Goal: Information Seeking & Learning: Learn about a topic

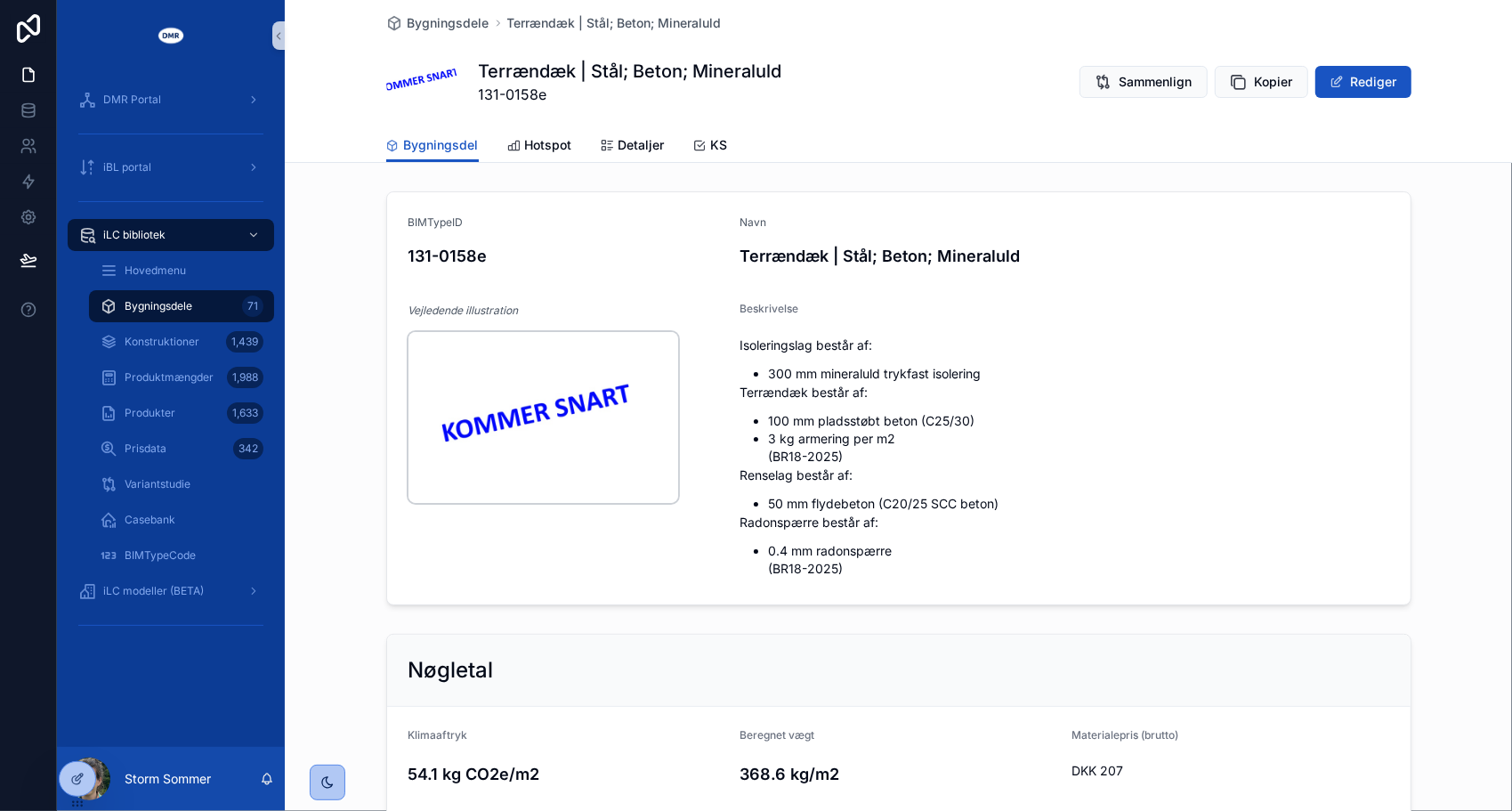
click at [518, 382] on img "scrollable content" at bounding box center [543, 417] width 270 height 171
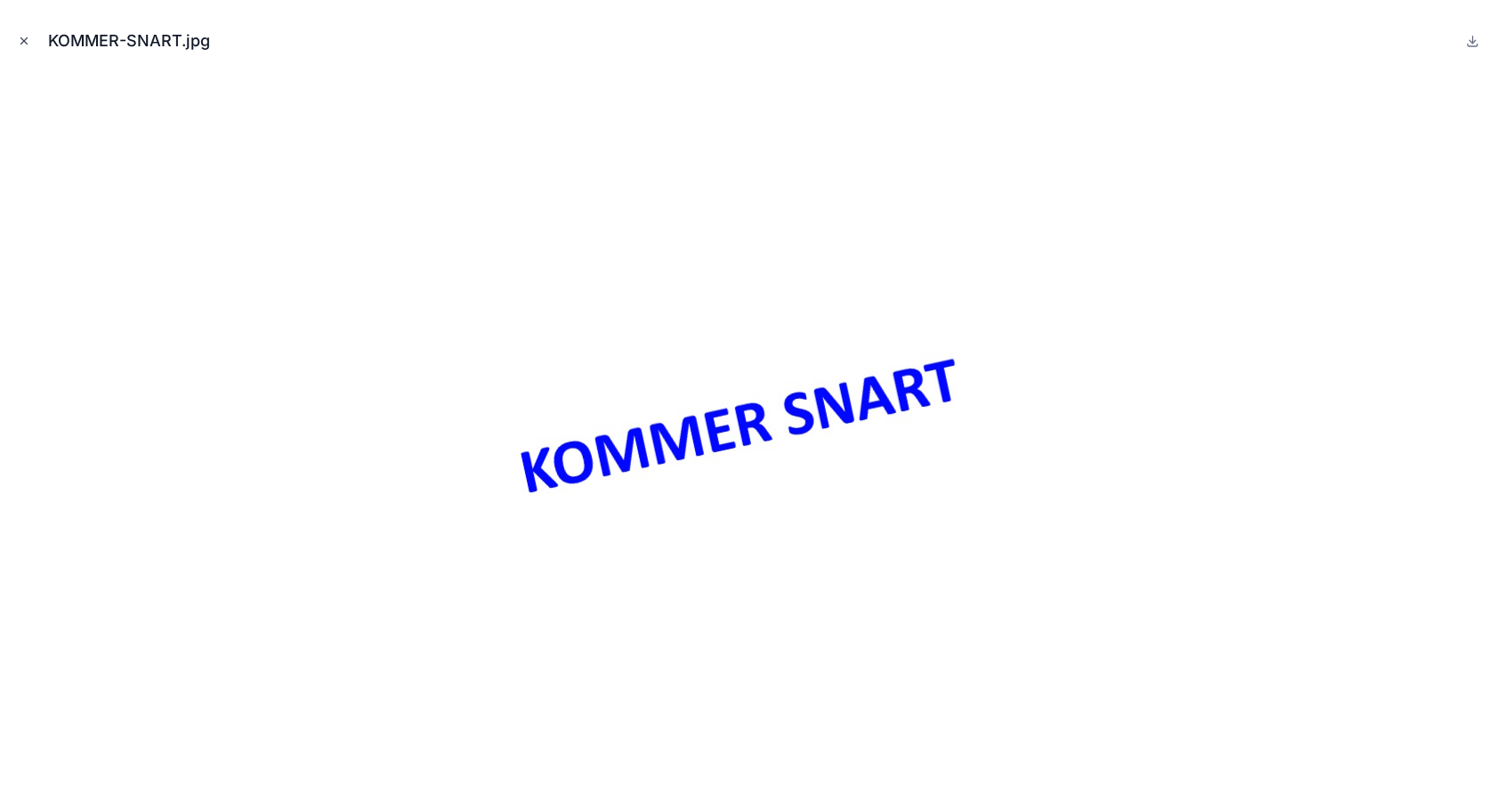
click at [19, 39] on icon "Close modal" at bounding box center [23, 41] width 12 height 12
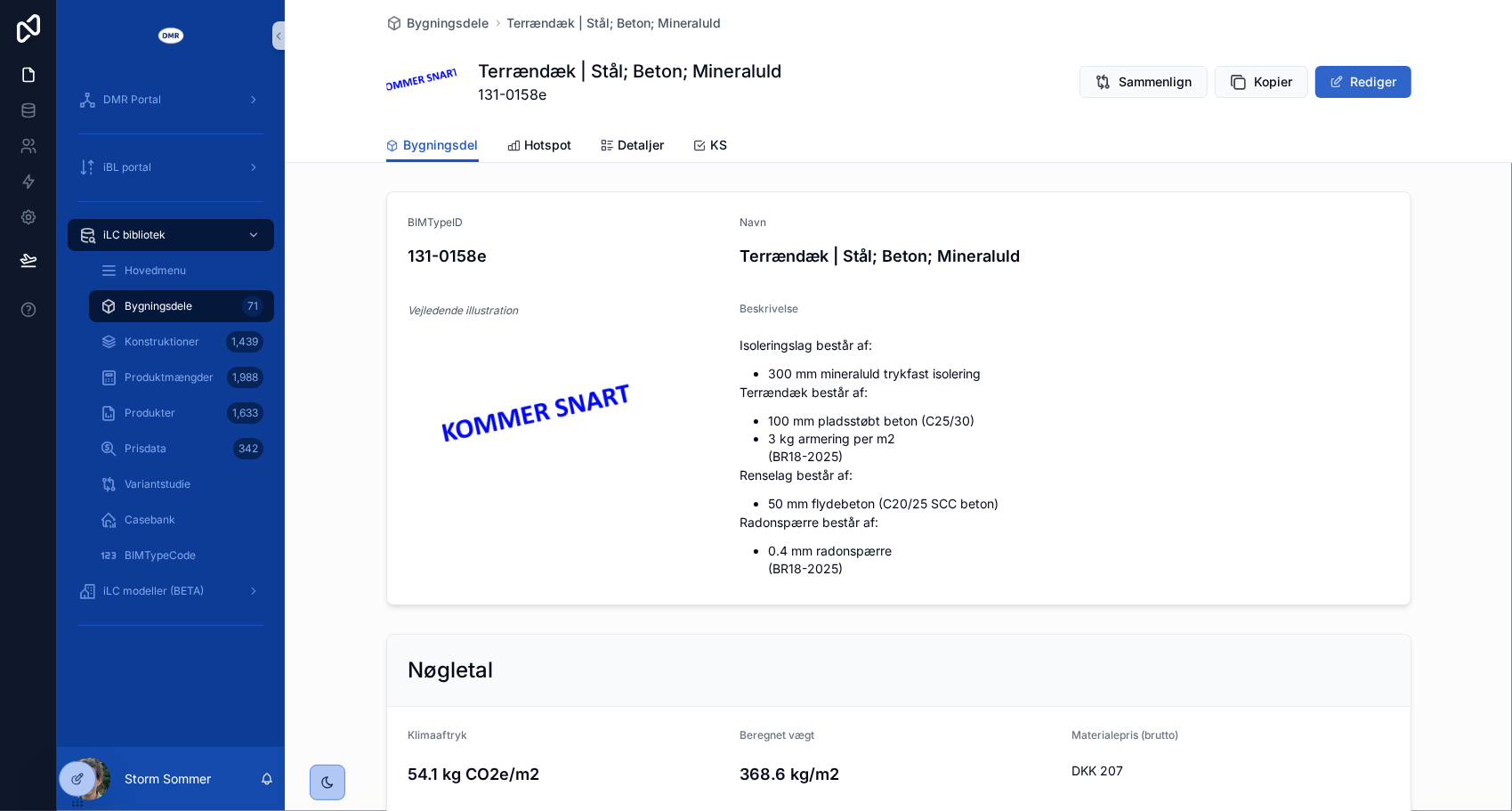
click at [1354, 91] on button "Rediger" at bounding box center [1363, 81] width 96 height 32
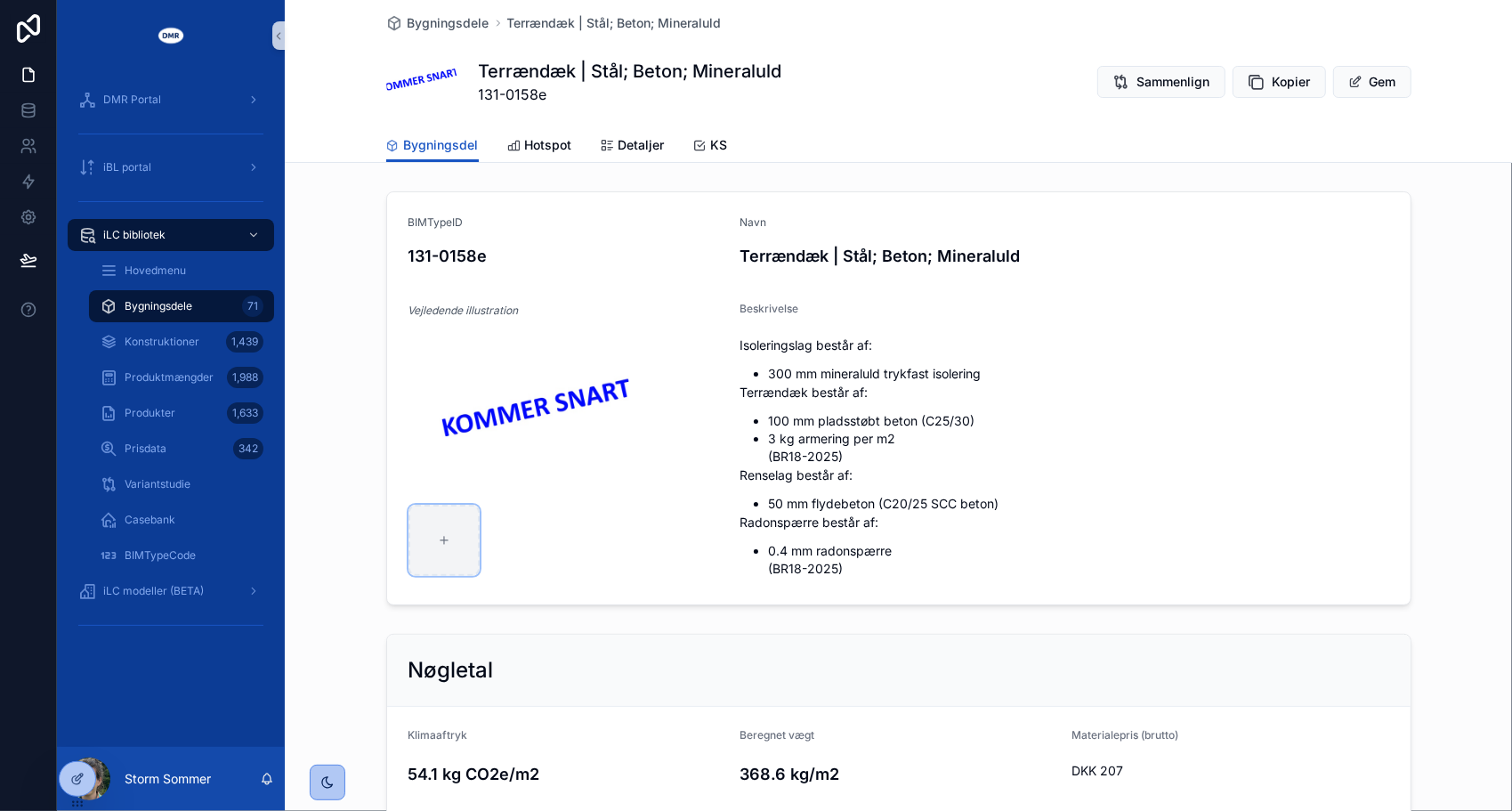
click at [450, 541] on div "scrollable content" at bounding box center [444, 540] width 71 height 71
type input "**********"
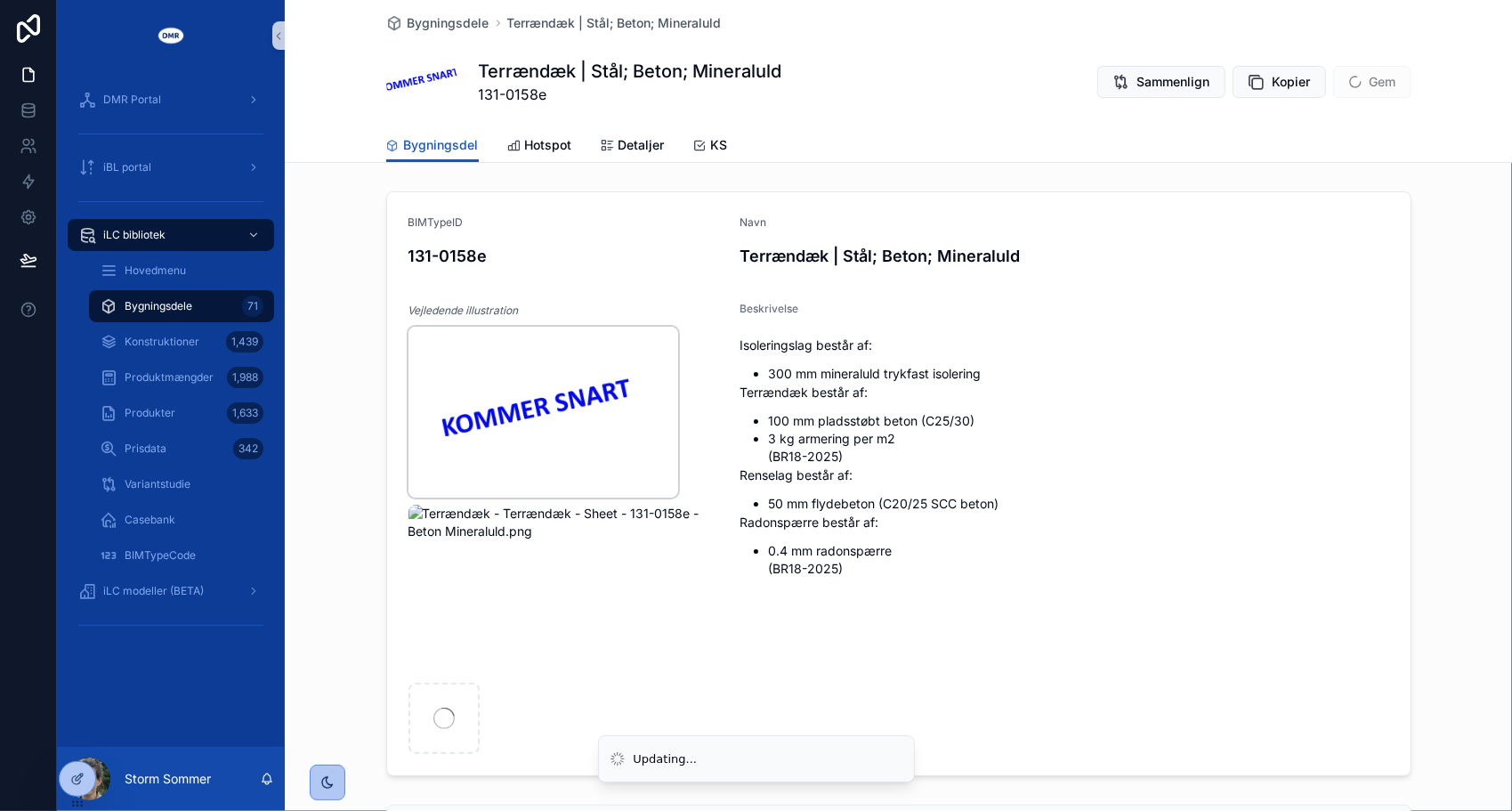
click at [600, 412] on img "scrollable content" at bounding box center [543, 412] width 270 height 171
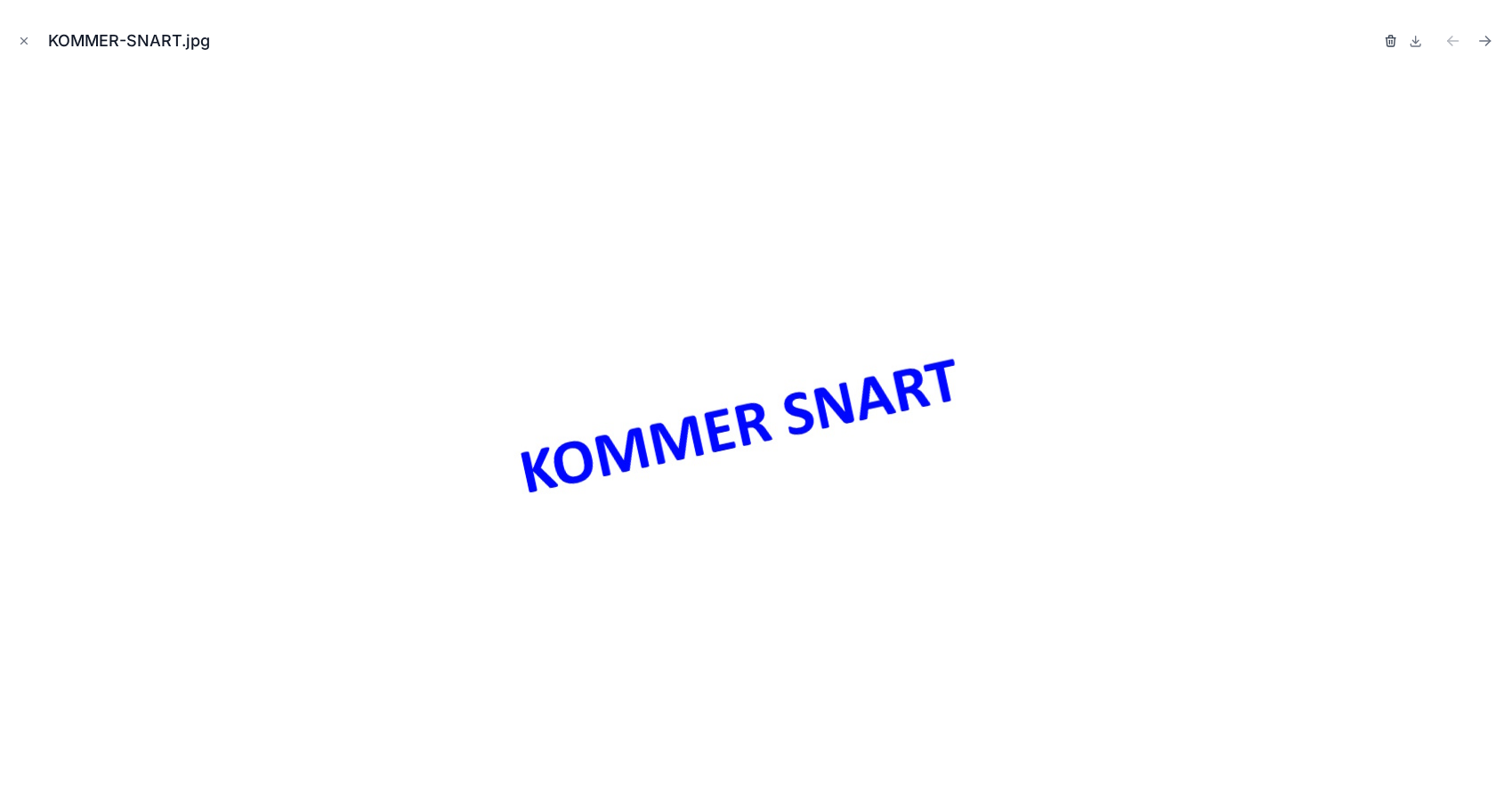
click at [1390, 42] on icon "button" at bounding box center [1390, 42] width 0 height 4
click at [1368, 48] on div "Confirm delete?" at bounding box center [1327, 41] width 142 height 25
click at [1375, 45] on icon "button" at bounding box center [1372, 42] width 8 height 8
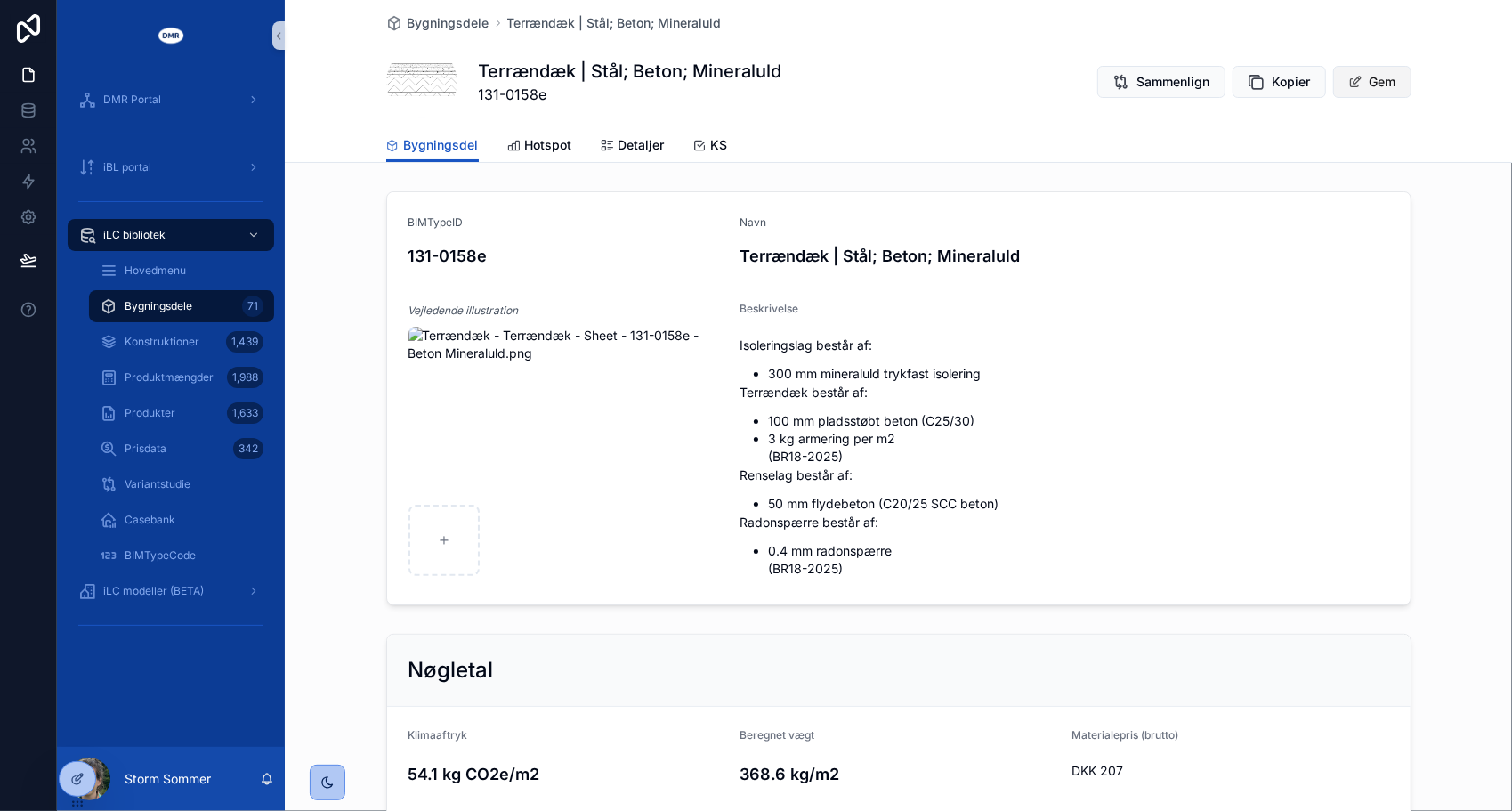
click at [1374, 89] on button "Gem" at bounding box center [1372, 81] width 79 height 32
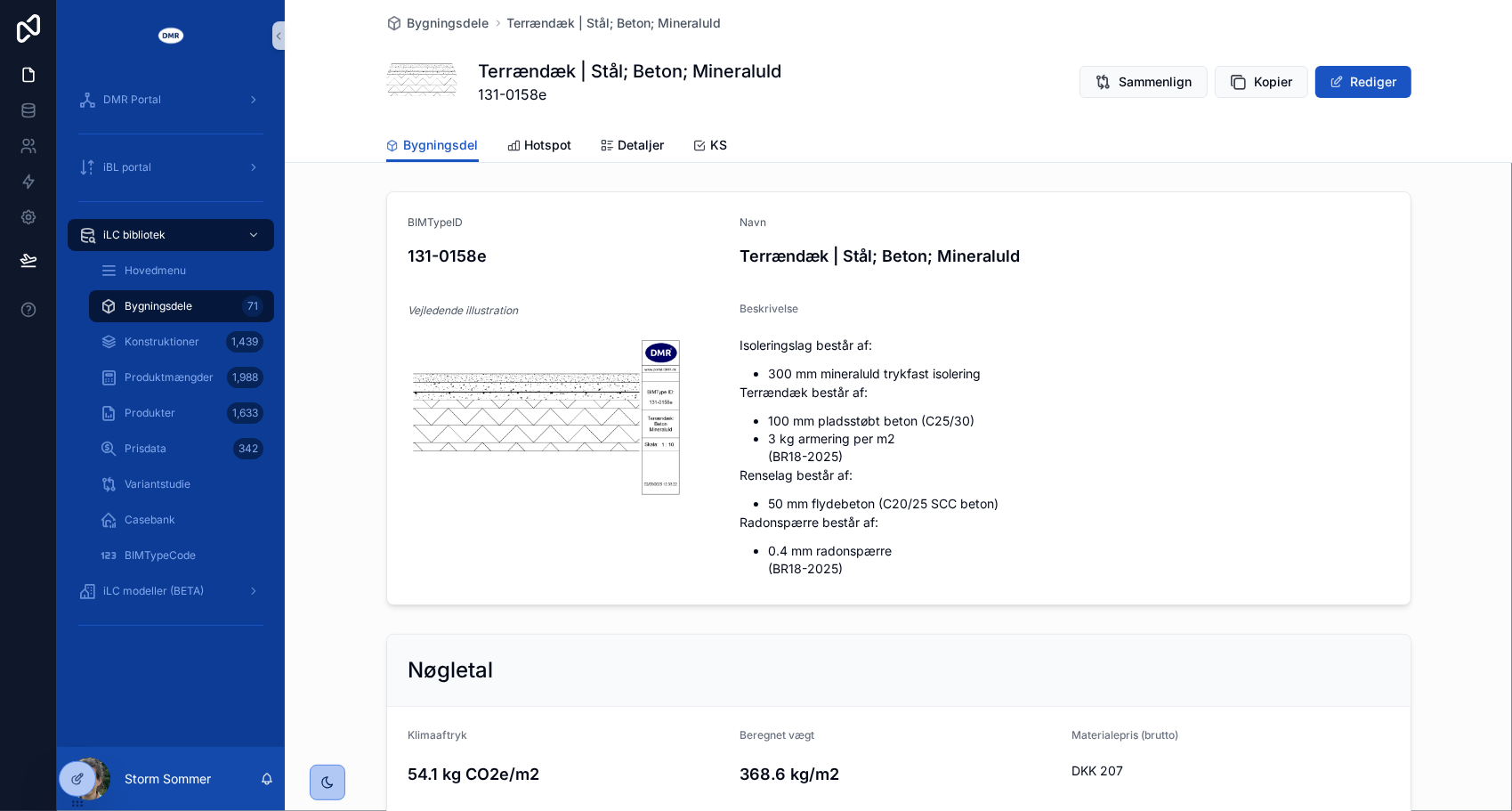
click at [152, 316] on div "Bygningsdele 71" at bounding box center [181, 306] width 164 height 29
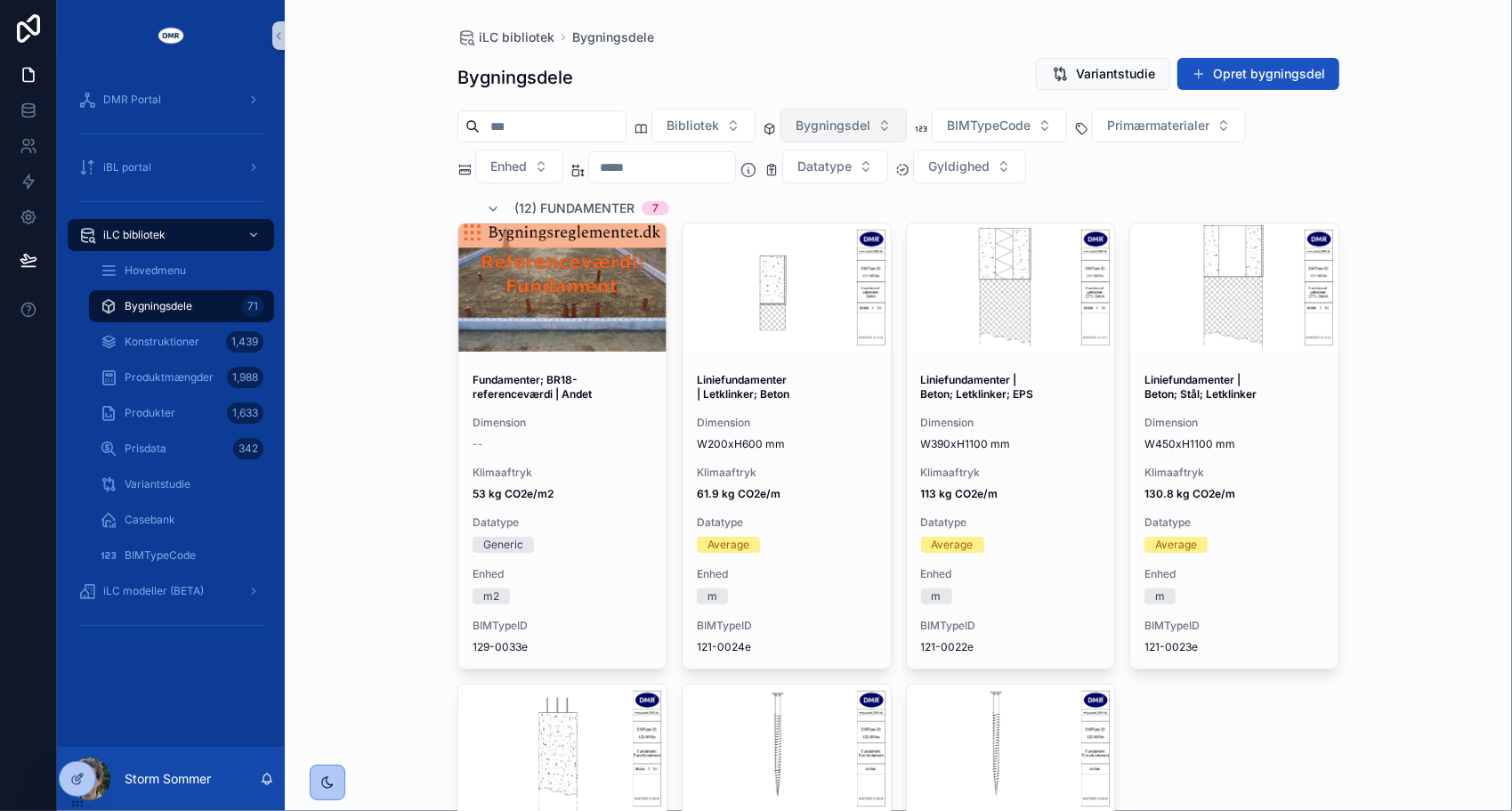
click at [900, 119] on button "Bygningsdel" at bounding box center [843, 125] width 127 height 34
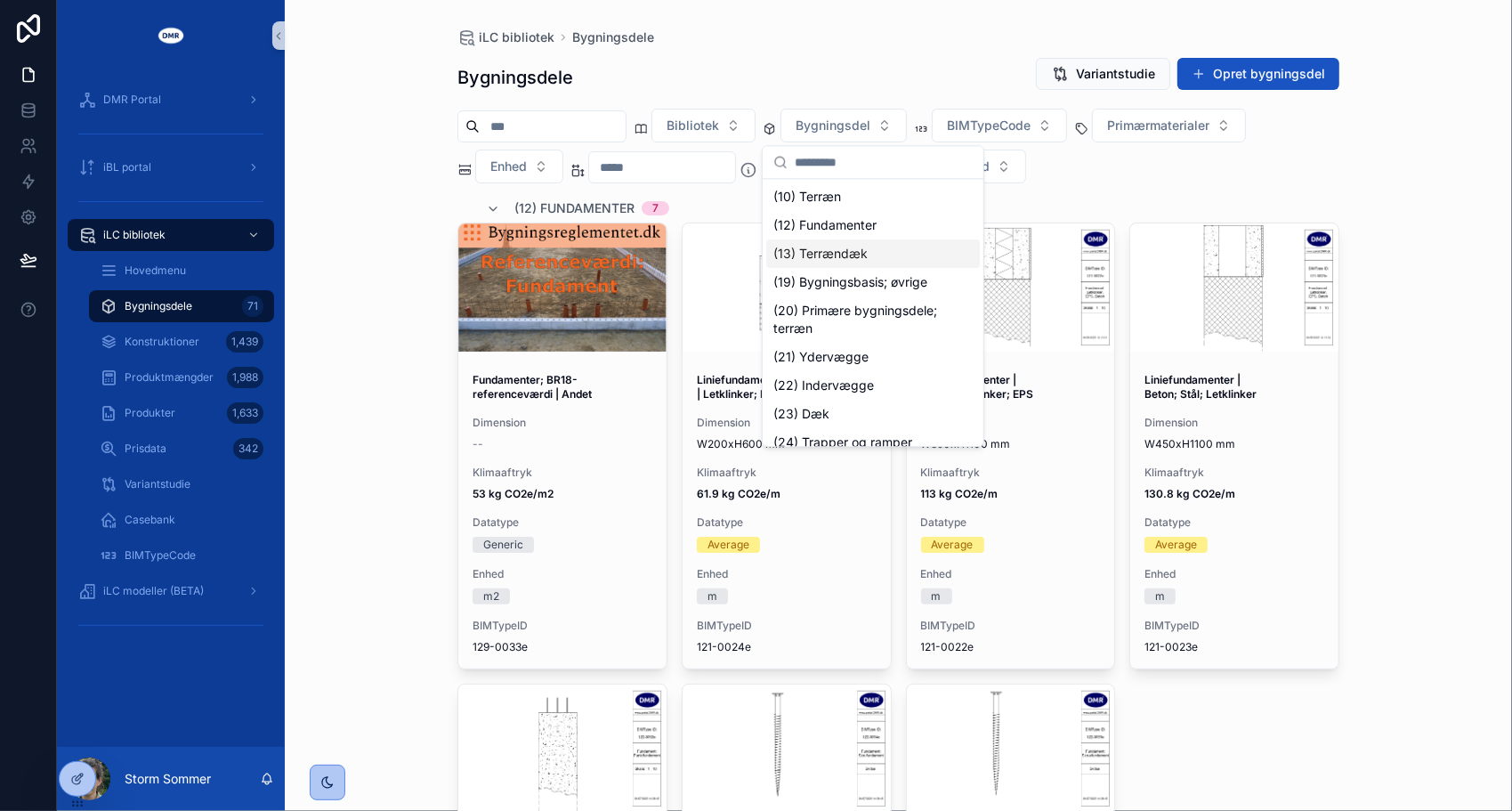
click at [869, 247] on div "(13) Terrændæk" at bounding box center [872, 253] width 213 height 29
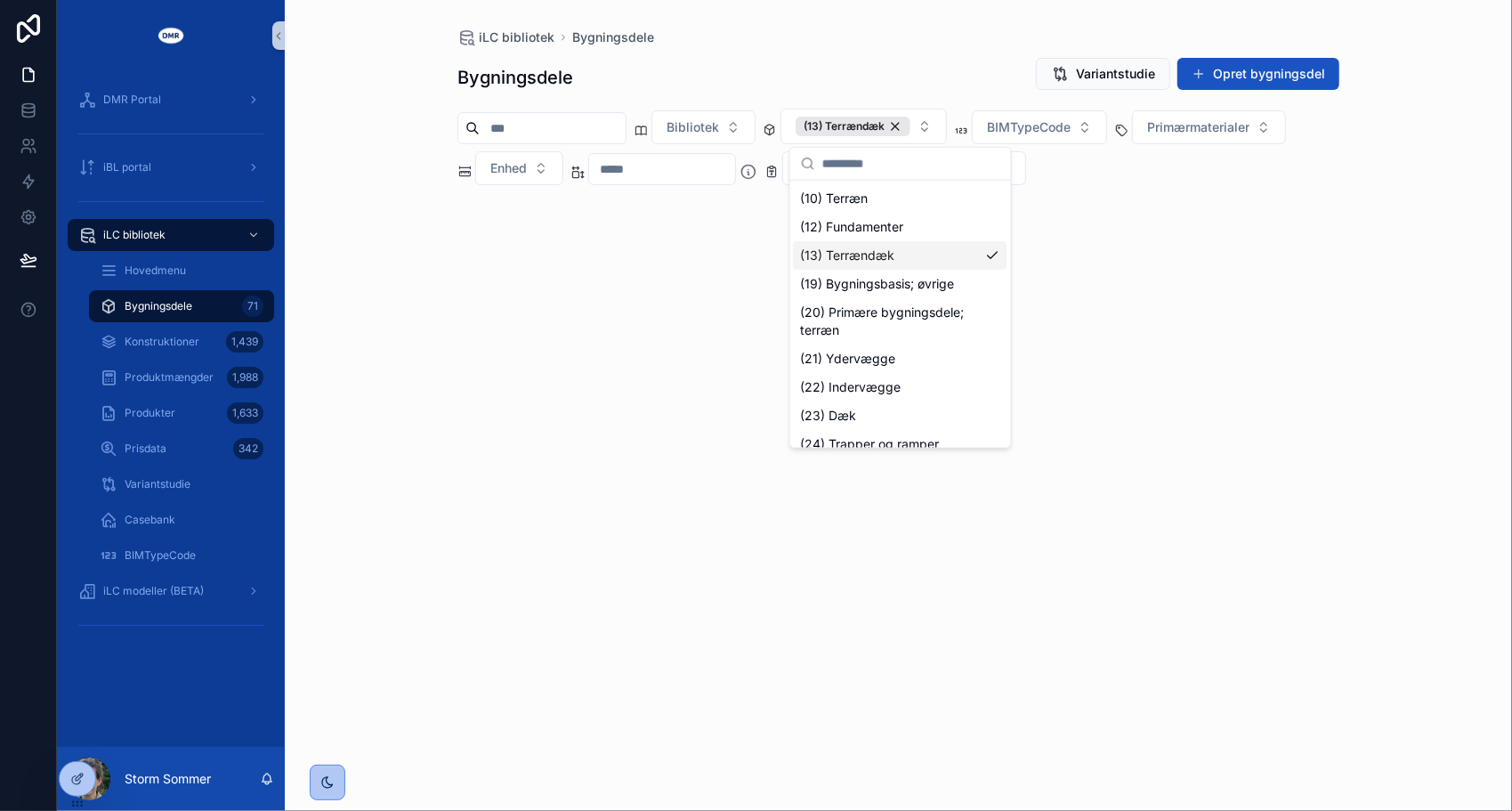
click at [397, 158] on div "iLC bibliotek Bygningsdele Bygningsdele Variantstudie Opret bygningsdel Bibliot…" at bounding box center [898, 405] width 1227 height 811
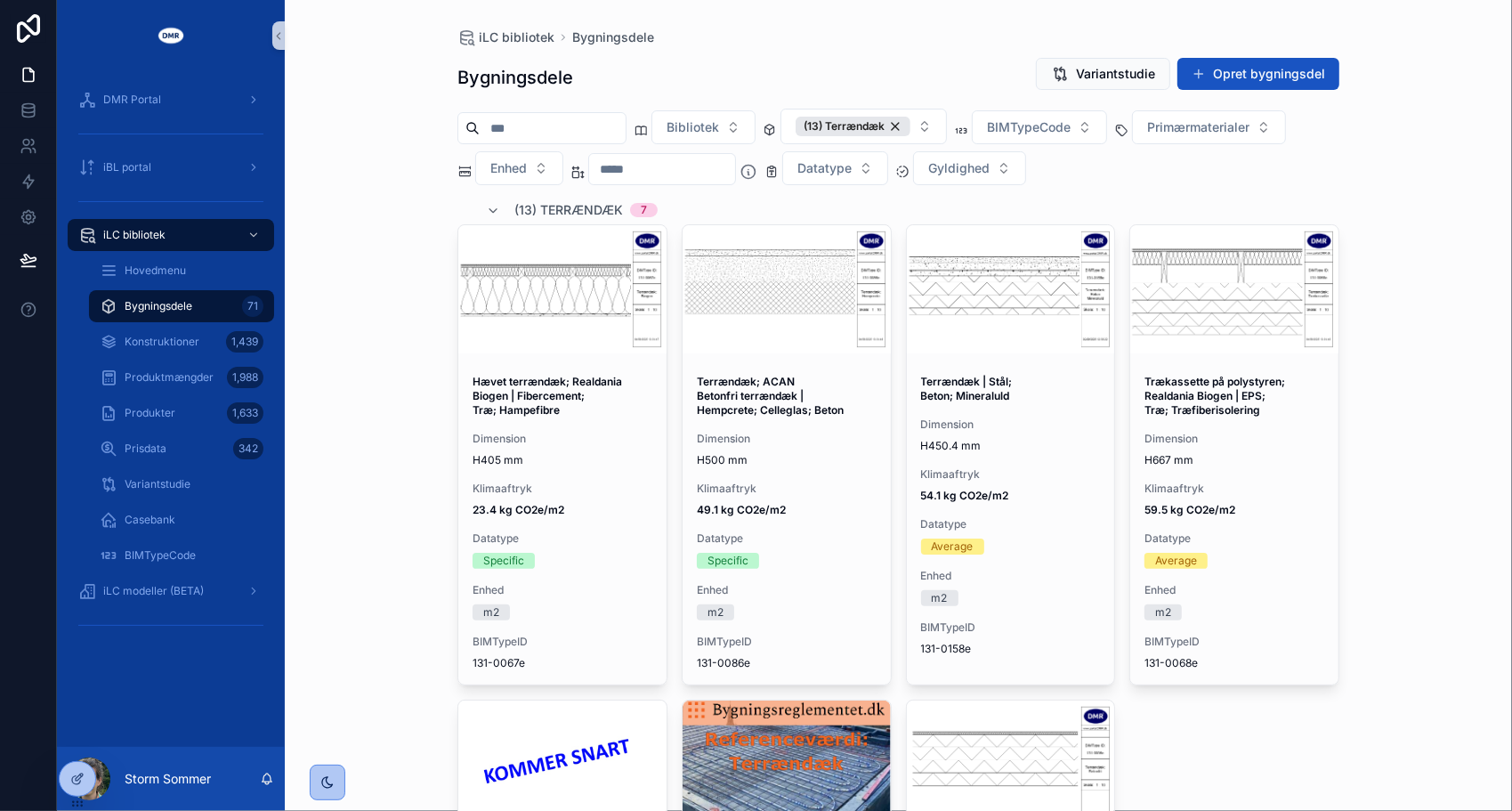
click at [371, 379] on div "iLC bibliotek Bygningsdele Bygningsdele Variantstudie Opret bygningsdel Bibliot…" at bounding box center [898, 405] width 1227 height 811
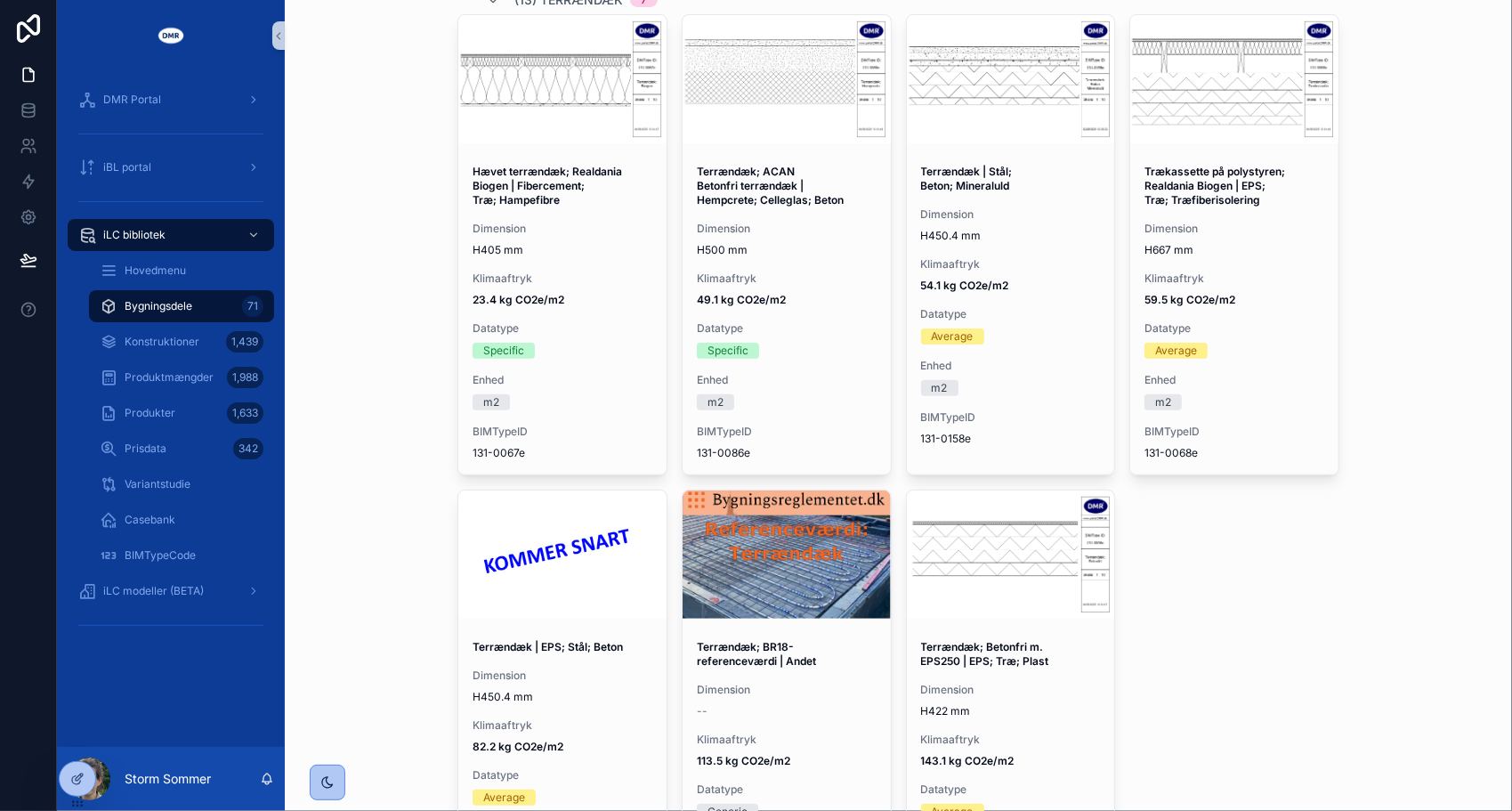
scroll to position [178, 0]
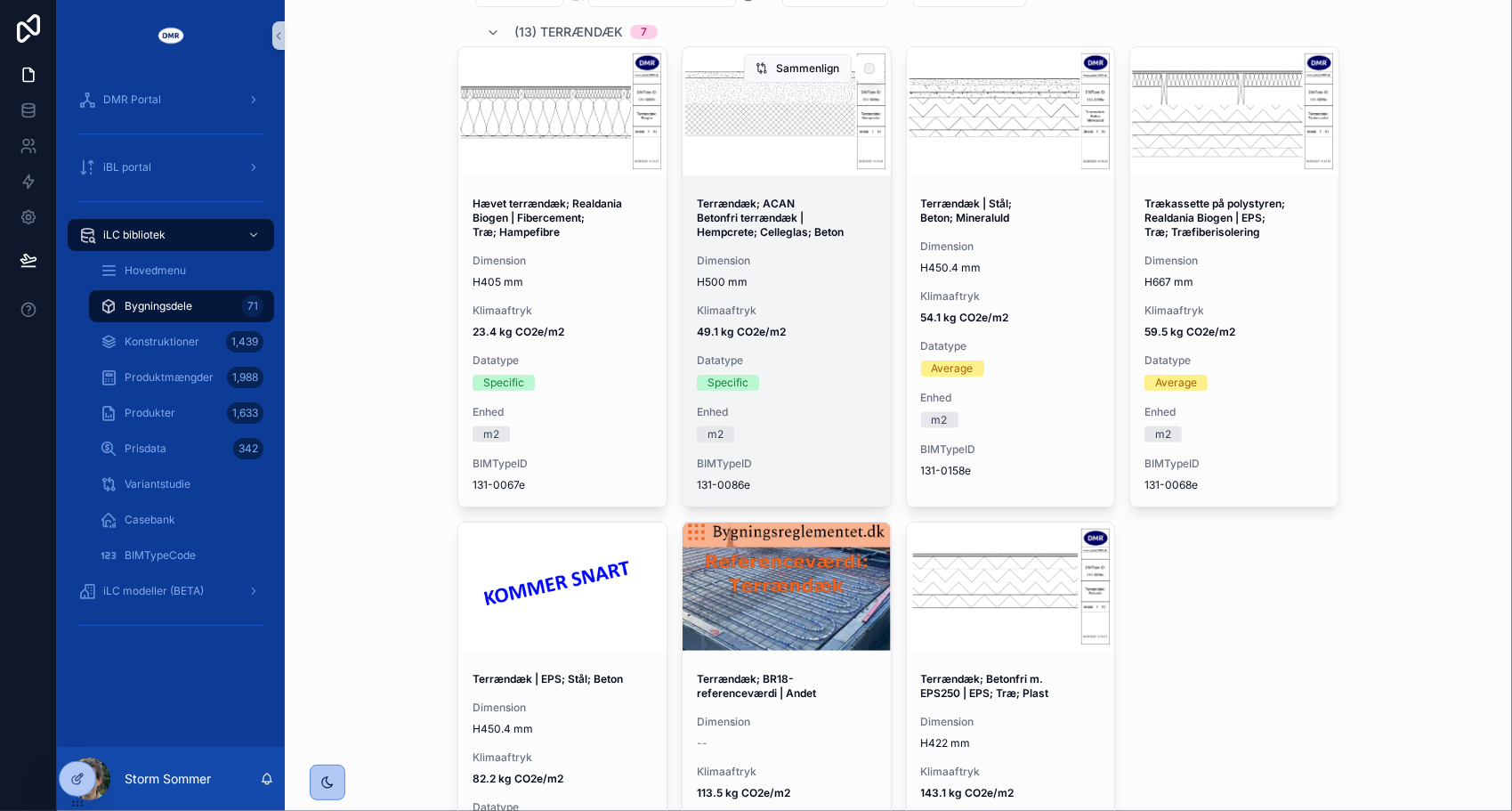
click at [722, 146] on div "scrollable content" at bounding box center [786, 111] width 208 height 129
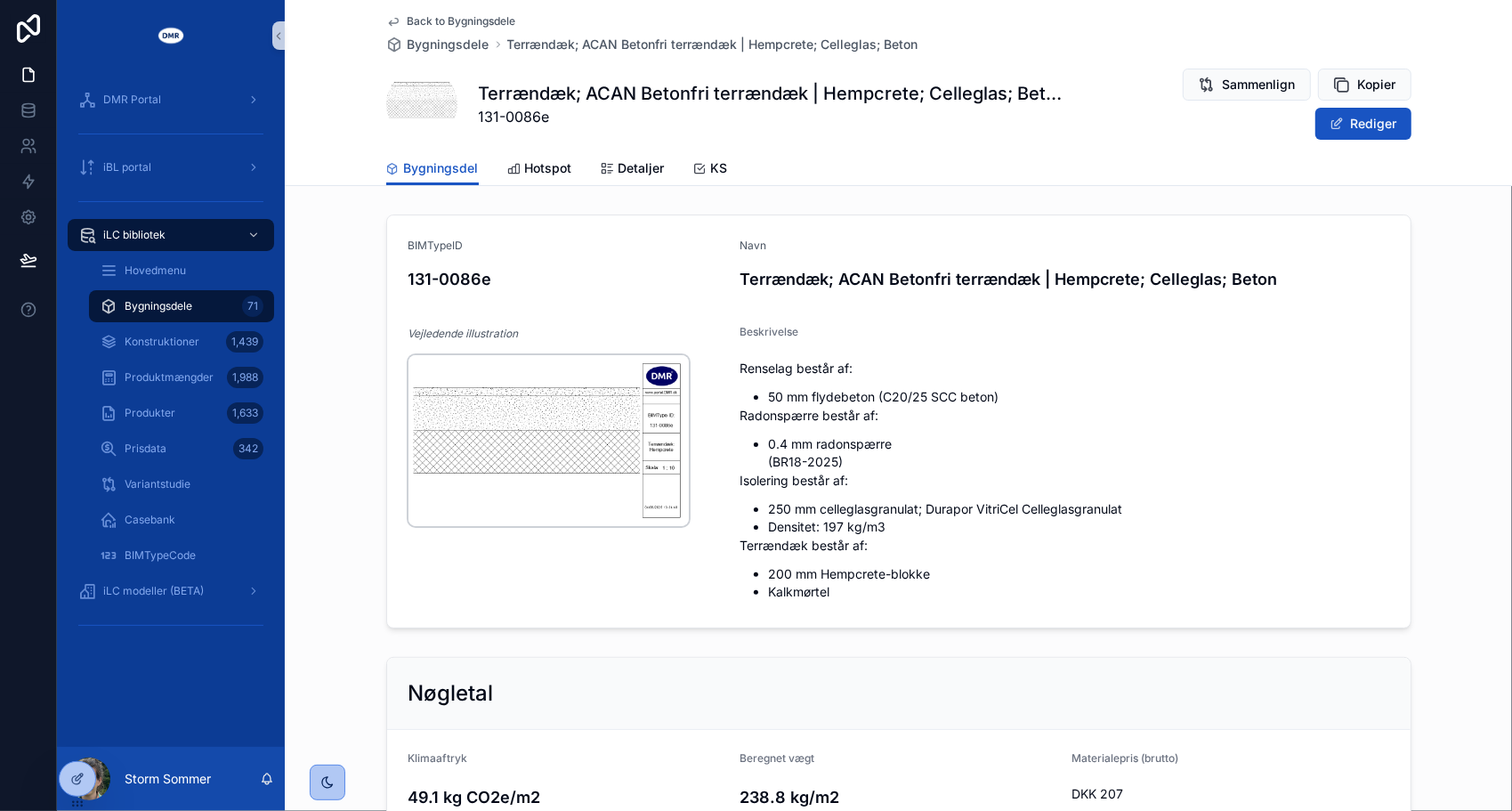
click at [613, 431] on img "scrollable content" at bounding box center [548, 440] width 280 height 171
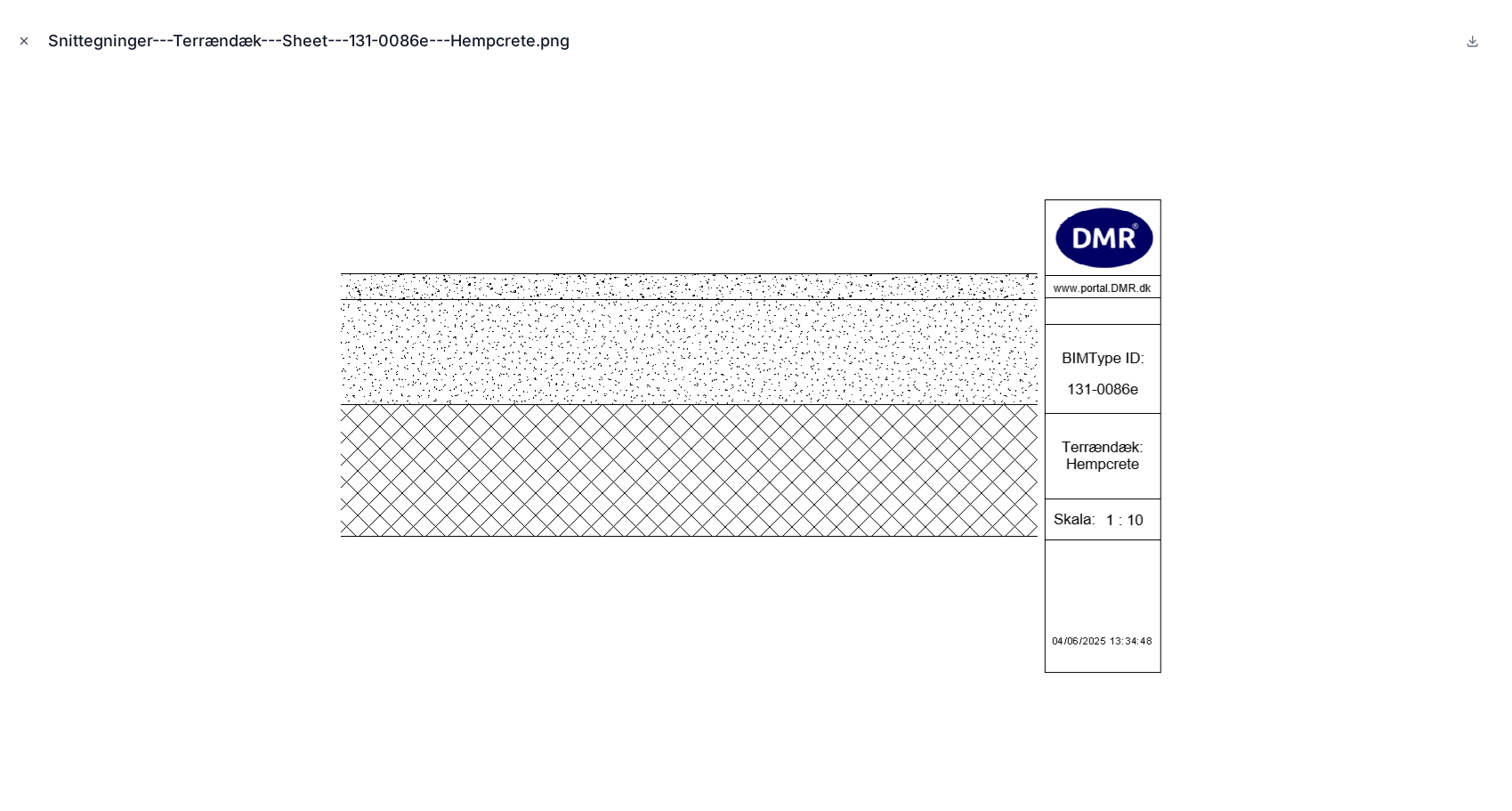
click at [27, 38] on icon "Close modal" at bounding box center [24, 41] width 6 height 6
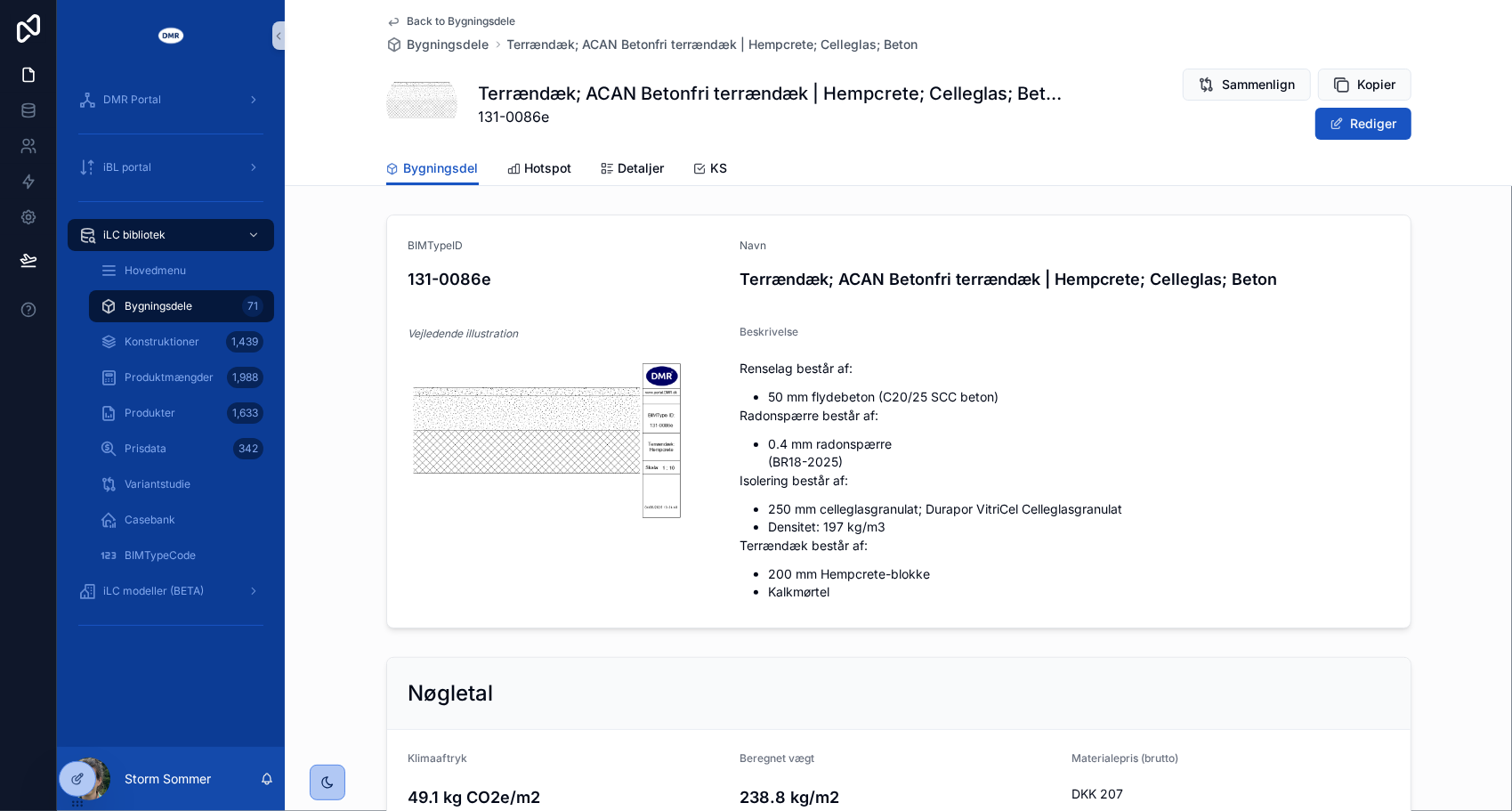
click at [334, 104] on div "Back to Bygningsdele Bygningsdele Terrændæk; ACAN Betonfri terrændæk | Hempcret…" at bounding box center [898, 92] width 1227 height 186
click at [180, 312] on span "Bygningsdele" at bounding box center [158, 306] width 67 height 14
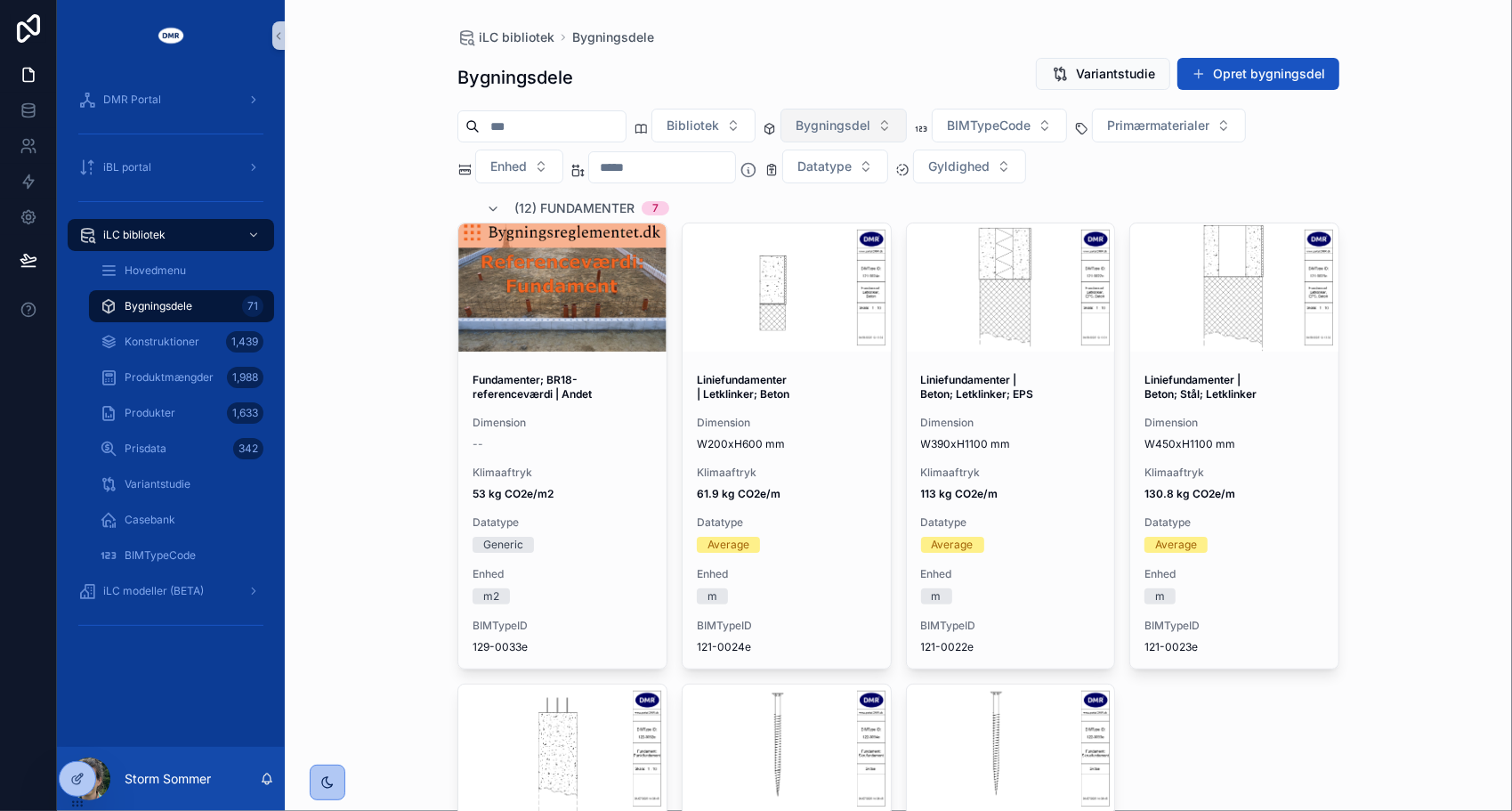
click at [900, 121] on button "Bygningsdel" at bounding box center [843, 125] width 127 height 34
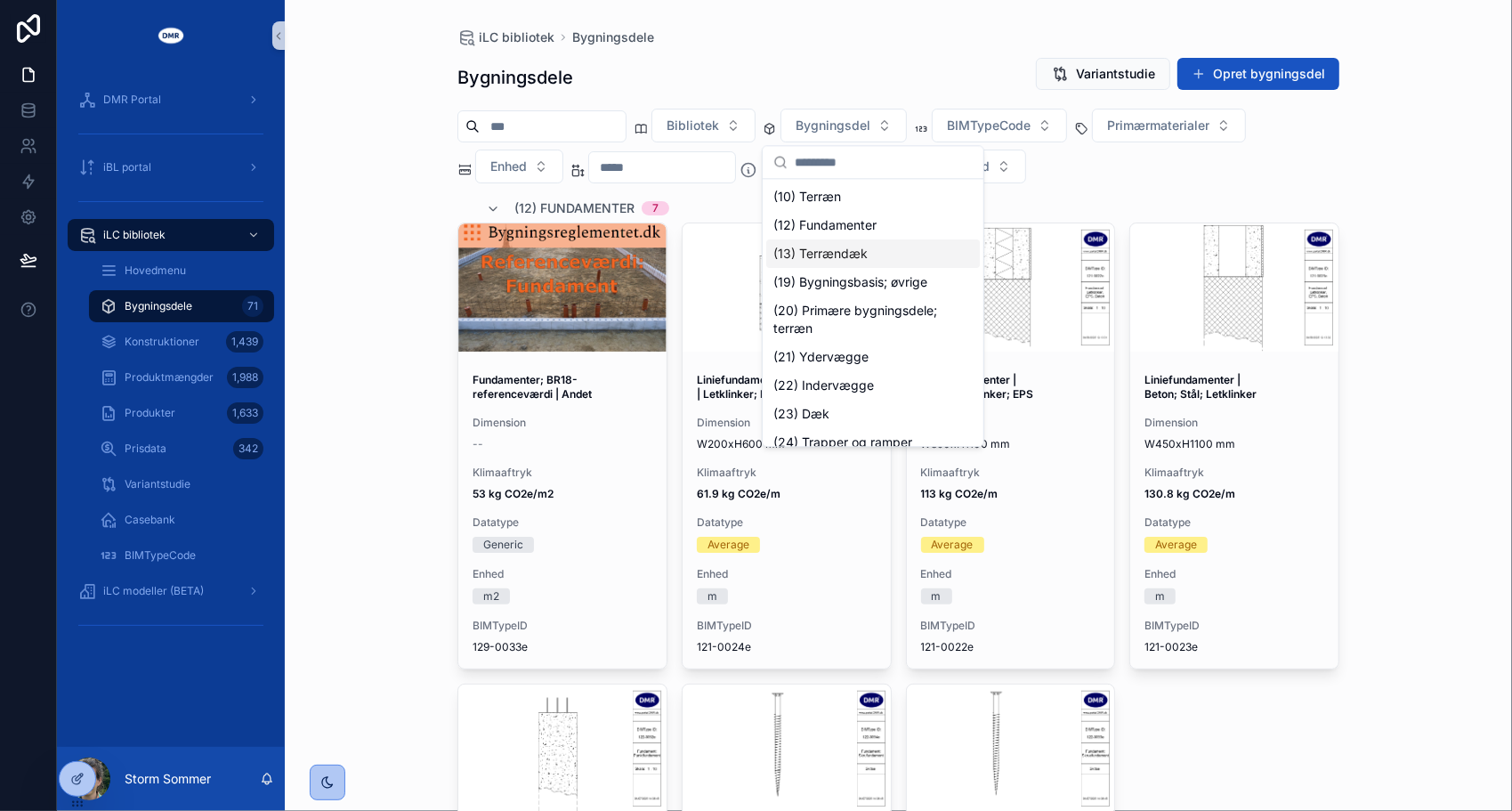
click at [872, 261] on div "(13) Terrændæk" at bounding box center [872, 253] width 213 height 29
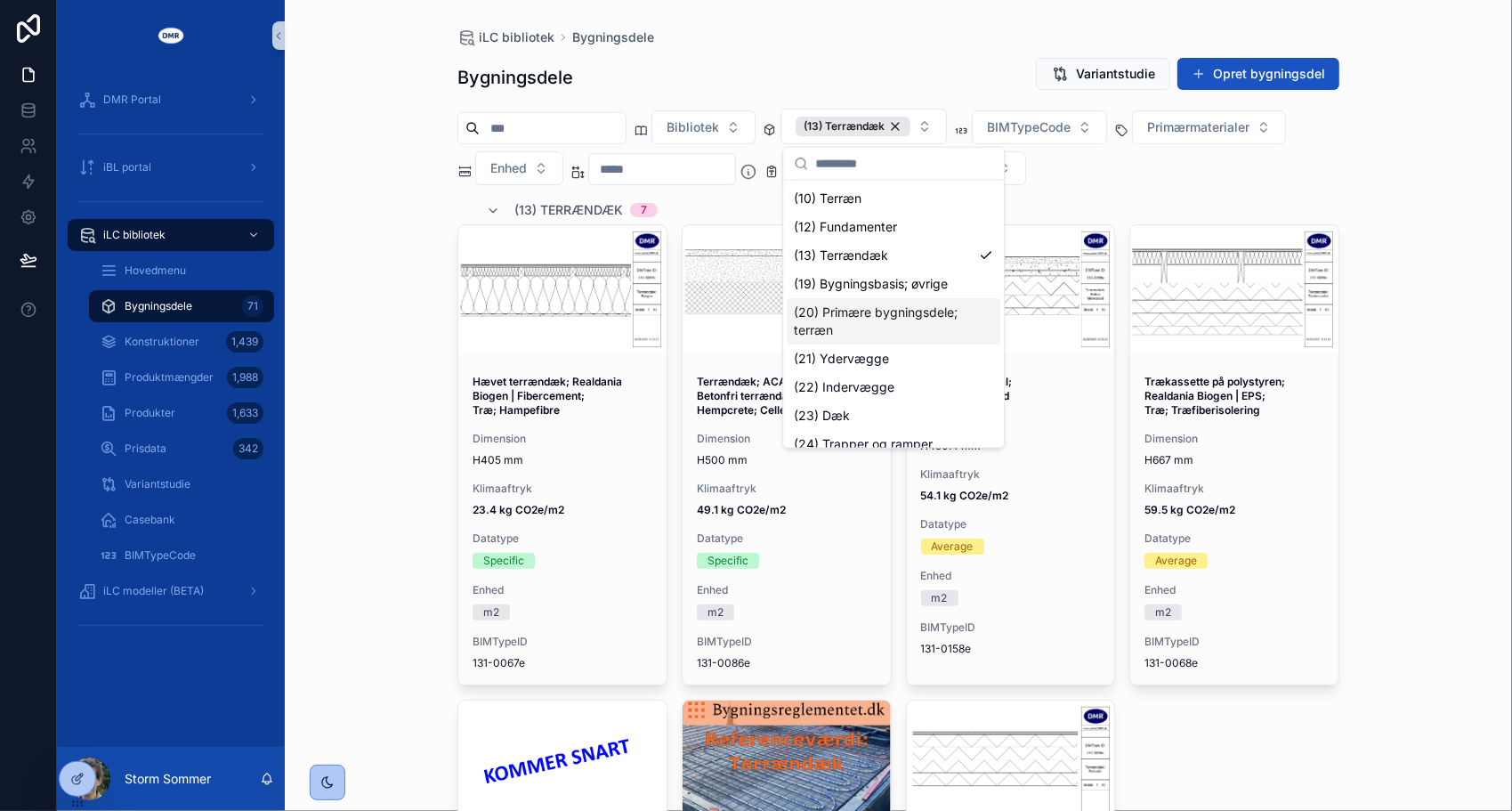
click at [1470, 211] on div "iLC bibliotek Bygningsdele Bygningsdele Variantstudie Opret bygningsdel Bibliot…" at bounding box center [898, 405] width 1227 height 811
